Goal: Task Accomplishment & Management: Manage account settings

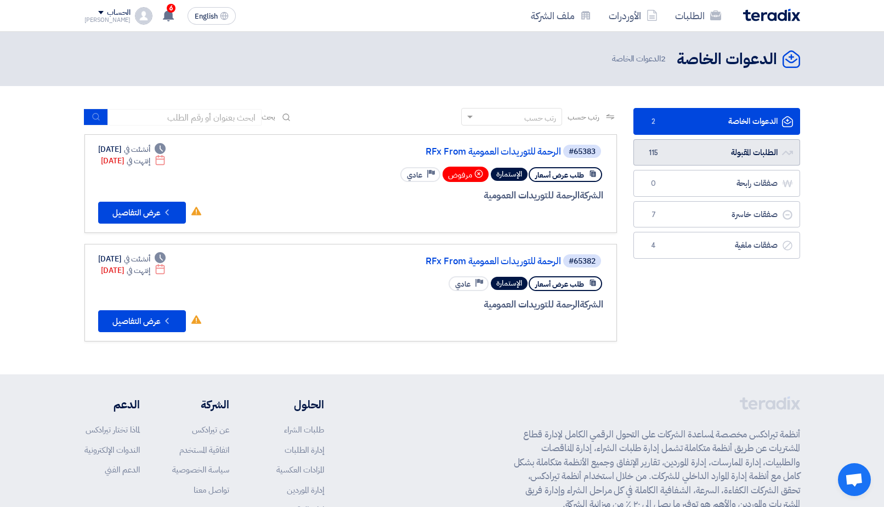
click at [749, 159] on link "الطلبات المقبولة الطلبات المقبولة 115" at bounding box center [716, 152] width 167 height 27
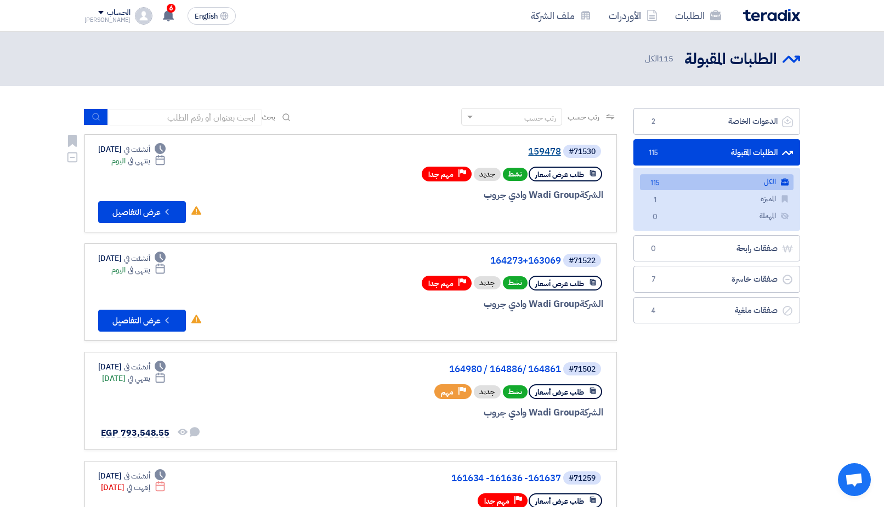
click at [532, 149] on link "159478" at bounding box center [451, 152] width 219 height 10
click at [503, 254] on div "#71522 164273+163069" at bounding box center [471, 260] width 264 height 15
click at [502, 259] on link "164273+163069" at bounding box center [451, 261] width 219 height 10
